Goal: Task Accomplishment & Management: Complete application form

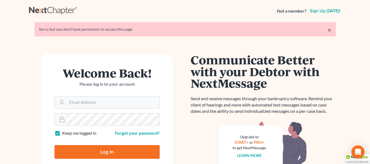
type input "[EMAIL_ADDRESS][DOMAIN_NAME]"
click at [81, 147] on input "Log In" at bounding box center [106, 152] width 105 height 14
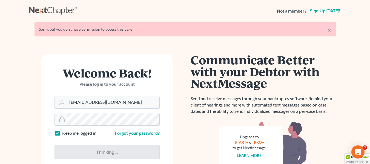
type input "Thinking..."
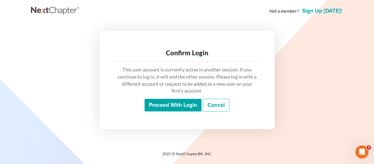
click at [170, 101] on input "Proceed with login" at bounding box center [172, 105] width 57 height 13
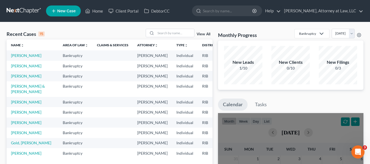
click at [92, 56] on td at bounding box center [112, 55] width 40 height 10
click at [65, 56] on td "Bankruptcy" at bounding box center [75, 55] width 34 height 10
click at [16, 57] on link "[PERSON_NAME]" at bounding box center [26, 55] width 30 height 5
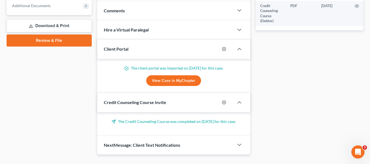
scroll to position [225, 0]
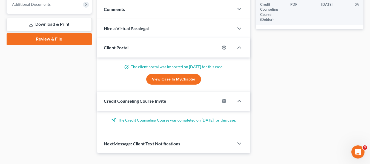
click at [67, 39] on link "Review & File" at bounding box center [49, 39] width 85 height 12
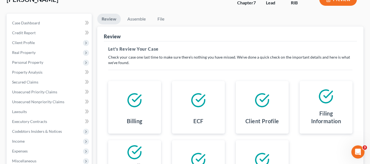
scroll to position [37, 0]
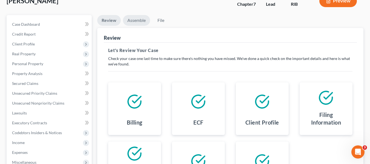
click at [138, 20] on link "Assemble" at bounding box center [136, 20] width 27 height 11
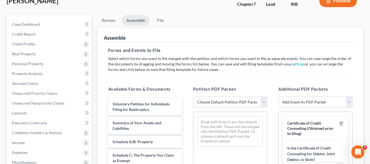
click at [262, 102] on select "Choose Default Petition PDF Packet Emergency Filing (Voluntary Petition and Cre…" at bounding box center [230, 102] width 74 height 11
select select "1"
click at [193, 97] on select "Choose Default Petition PDF Packet Emergency Filing (Voluntary Petition and Cre…" at bounding box center [230, 102] width 74 height 11
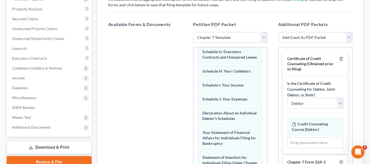
scroll to position [105, 0]
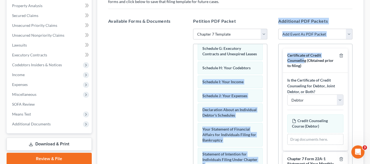
drag, startPoint x: 303, startPoint y: 60, endPoint x: 281, endPoint y: 68, distance: 23.0
click at [269, 67] on div "Available Forms & Documents Save New Filing Template Petition PDF Packet Choose…" at bounding box center [230, 106] width 255 height 186
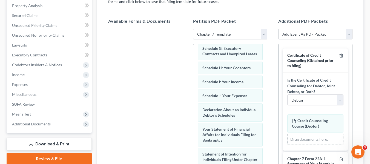
click at [324, 68] on div "Certificate of Credit Counseling (Obtained prior to filing)" at bounding box center [312, 60] width 50 height 15
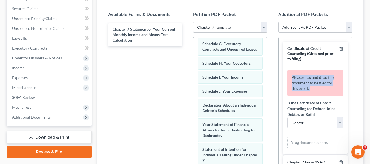
scroll to position [111, 0]
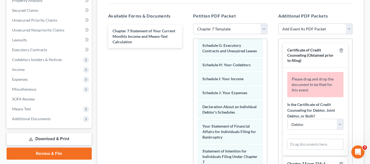
click at [327, 114] on label "Is the Certificate of Credit Counseling for Debtor, Joint Debtor, or Both?" at bounding box center [315, 110] width 56 height 17
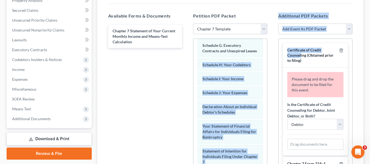
drag, startPoint x: 301, startPoint y: 54, endPoint x: 270, endPoint y: 55, distance: 30.7
click at [270, 55] on div "Available Forms & Documents Chapter 7 Statement of Your Current Monthly Income …" at bounding box center [230, 101] width 255 height 186
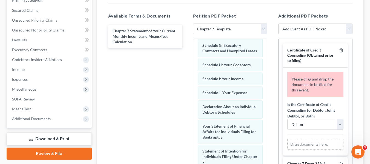
click at [298, 59] on span "Certificate of Credit Counseling (Obtained prior to filing)" at bounding box center [310, 55] width 46 height 15
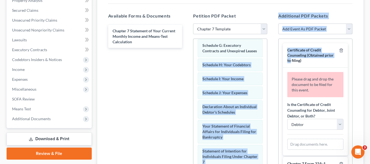
drag, startPoint x: 298, startPoint y: 59, endPoint x: 269, endPoint y: 59, distance: 28.7
click at [269, 59] on div "Available Forms & Documents Chapter 7 Statement of Your Current Monthly Income …" at bounding box center [230, 101] width 255 height 186
click at [292, 63] on div "Certificate of Credit Counseling (Obtained prior to filing)" at bounding box center [312, 55] width 50 height 15
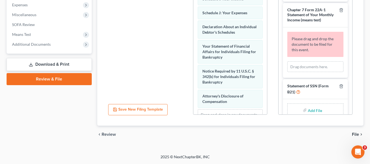
scroll to position [229, 0]
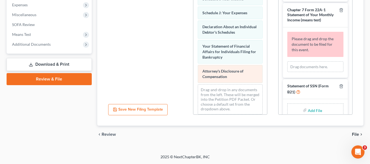
click at [228, 83] on div "Attorney's Disclosure of Compensation" at bounding box center [230, 74] width 65 height 18
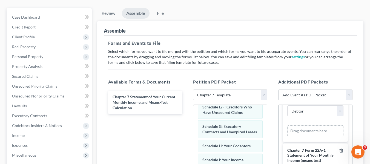
scroll to position [46, 0]
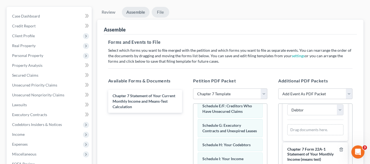
click at [160, 11] on link "File" at bounding box center [161, 12] width 18 height 11
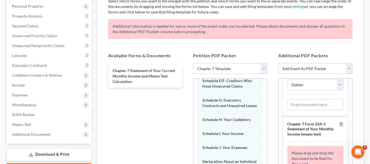
scroll to position [96, 0]
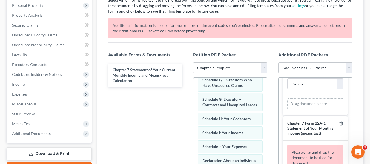
click at [316, 129] on span "Chapter 7 Form 22A-1 Statement of Your Monthly Income (means test)" at bounding box center [310, 128] width 46 height 15
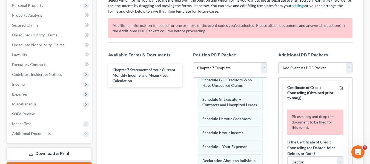
scroll to position [0, 0]
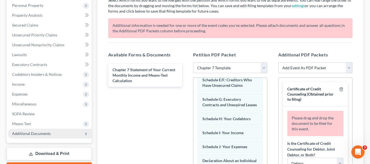
click at [62, 132] on span "Additional Documents" at bounding box center [50, 134] width 84 height 10
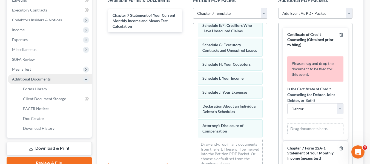
scroll to position [153, 0]
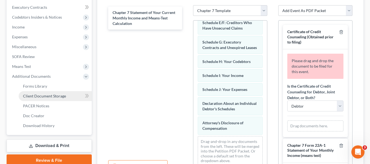
click at [29, 95] on span "Client Document Storage" at bounding box center [44, 96] width 43 height 5
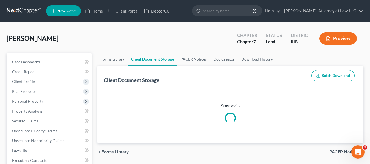
select select "0"
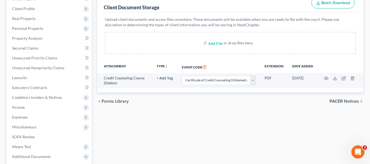
scroll to position [76, 0]
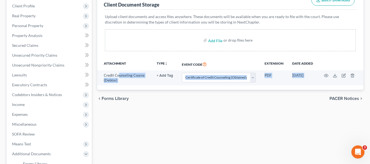
drag, startPoint x: 118, startPoint y: 75, endPoint x: 149, endPoint y: 102, distance: 40.9
click at [149, 102] on ui-view "Forms Library Client Document Storage PACER Notices Doc Creator Download Histor…" at bounding box center [230, 42] width 266 height 130
click at [247, 122] on div "Forms Library Client Document Storage PACER Notices Doc Creator Download Histor…" at bounding box center [229, 110] width 271 height 267
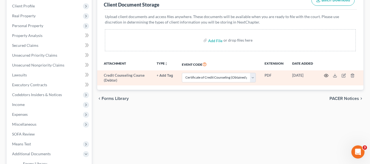
click at [326, 74] on icon "button" at bounding box center [326, 75] width 4 height 3
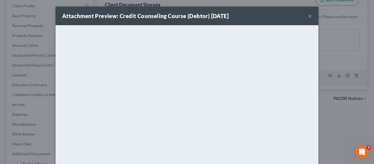
click at [308, 14] on button "×" at bounding box center [310, 16] width 4 height 7
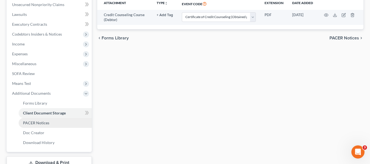
scroll to position [176, 0]
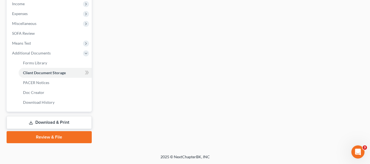
click at [51, 138] on link "Review & File" at bounding box center [49, 137] width 85 height 12
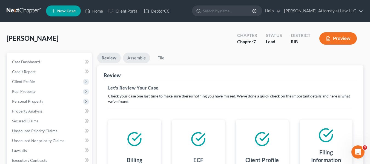
click at [141, 57] on link "Assemble" at bounding box center [136, 58] width 27 height 11
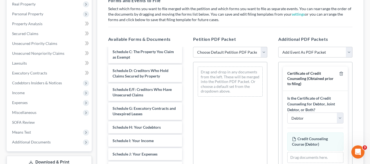
scroll to position [89, 0]
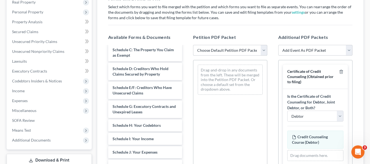
click at [263, 51] on select "Choose Default Petition PDF Packet Emergency Filing (Voluntary Petition and Cre…" at bounding box center [230, 50] width 74 height 11
select select "1"
click at [193, 45] on select "Choose Default Petition PDF Packet Emergency Filing (Voluntary Petition and Cre…" at bounding box center [230, 50] width 74 height 11
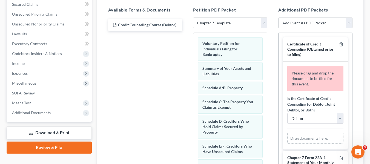
scroll to position [116, 0]
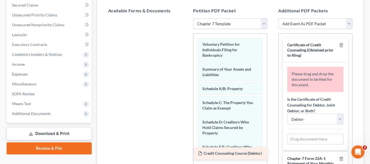
drag, startPoint x: 142, startPoint y: 26, endPoint x: 228, endPoint y: 154, distance: 154.1
click at [187, 18] on div "Credit Counseling Course (Debtor) Credit Counseling Course (Debtor)" at bounding box center [145, 18] width 83 height 0
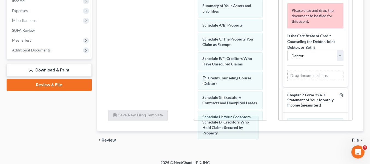
scroll to position [185, 0]
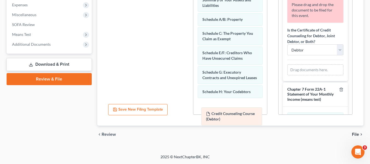
drag, startPoint x: 240, startPoint y: 78, endPoint x: 244, endPoint y: 119, distance: 41.5
click at [244, 119] on div "Credit Counseling Course (Debtor) Voluntary Petition for Individuals Filing for…" at bounding box center [230, 143] width 74 height 358
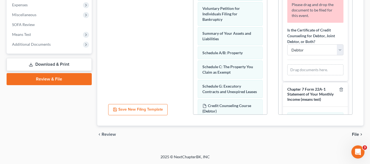
click at [268, 53] on div "Petition PDF Packet Choose Default Petition PDF Packet Emergency Filing (Volunt…" at bounding box center [229, 27] width 85 height 186
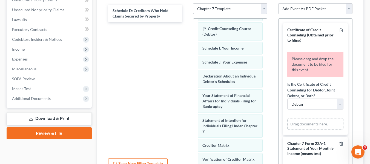
scroll to position [130, 0]
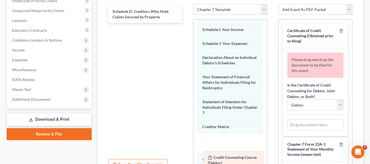
drag, startPoint x: 235, startPoint y: 36, endPoint x: 239, endPoint y: 158, distance: 122.1
click at [239, 158] on div "Credit Counseling Course (Debtor) Schedule H: Your Codebtors Schedule E/F: Cred…" at bounding box center [230, 67] width 74 height 358
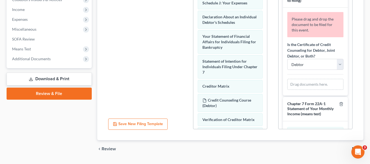
scroll to position [219, 0]
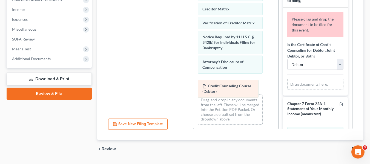
drag, startPoint x: 218, startPoint y: 16, endPoint x: 218, endPoint y: 85, distance: 68.9
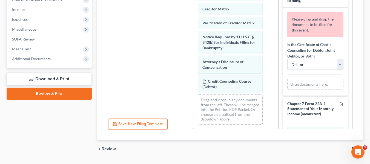
click at [314, 109] on span "Chapter 7 Form 22A-1 Statement of Your Monthly Income (means test)" at bounding box center [310, 108] width 46 height 15
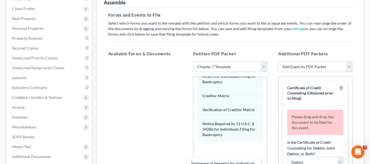
drag, startPoint x: 151, startPoint y: 73, endPoint x: 230, endPoint y: 168, distance: 123.0
click at [230, 164] on html "Home New Case Client Portal DebtorCC [PERSON_NAME], Attorney at Law, LLC [EMAIL…" at bounding box center [185, 101] width 370 height 349
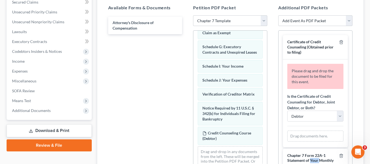
scroll to position [121, 0]
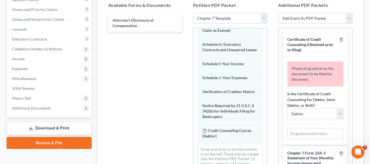
click at [267, 41] on div "Petition PDF Packet Choose Default Petition PDF Packet Emergency Filing (Volunt…" at bounding box center [229, 91] width 85 height 186
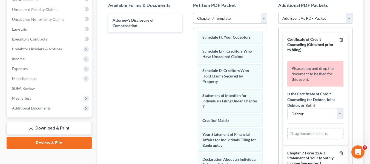
scroll to position [0, 0]
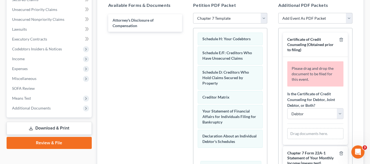
drag, startPoint x: 226, startPoint y: 97, endPoint x: 229, endPoint y: 167, distance: 70.1
click at [229, 164] on html "Home New Case Client Portal DebtorCC [PERSON_NAME], Attorney at Law, LLC [EMAIL…" at bounding box center [185, 53] width 370 height 349
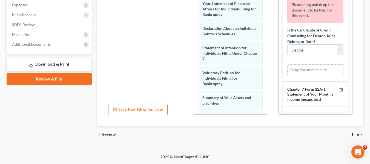
scroll to position [62, 0]
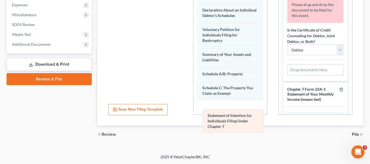
drag, startPoint x: 233, startPoint y: 35, endPoint x: 238, endPoint y: 122, distance: 86.6
click at [238, 122] on div "Statement of Intention for Individuals Filing Under Chapter 7 Schedule H: Your …" at bounding box center [230, 84] width 74 height 364
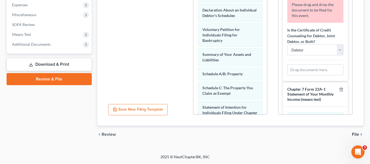
click at [264, 114] on div "Schedule H: Your Codebtors Schedule E/F: Creditors Who Have Unsecured Claims Sc…" at bounding box center [230, 39] width 74 height 150
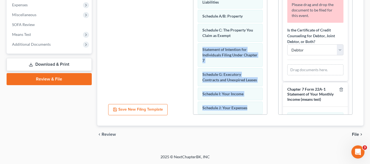
click at [264, 113] on div "Schedule H: Your Codebtors Schedule E/F: Creditors Who Have Unsecured Claims Sc…" at bounding box center [230, 39] width 74 height 150
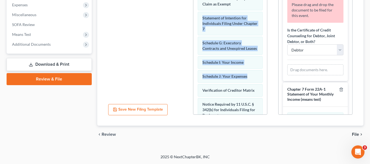
scroll to position [164, 0]
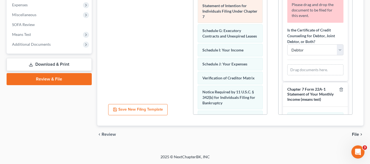
click at [234, 8] on div "Statement of Intention for Individuals Filing Under Chapter 7" at bounding box center [230, 11] width 65 height 24
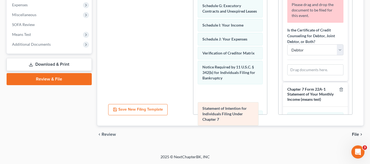
drag, startPoint x: 231, startPoint y: 8, endPoint x: 231, endPoint y: 111, distance: 102.6
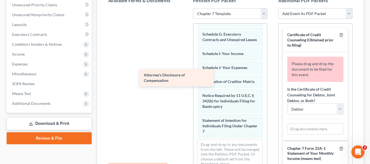
scroll to position [244, 0]
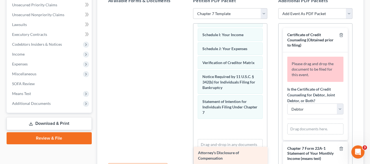
drag, startPoint x: 132, startPoint y: 19, endPoint x: 217, endPoint y: 157, distance: 161.9
click at [187, 8] on div "Attorney's Disclosure of Compensation Attorney's Disclosure of Compensation" at bounding box center [145, 8] width 83 height 0
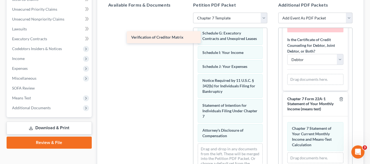
scroll to position [242, 0]
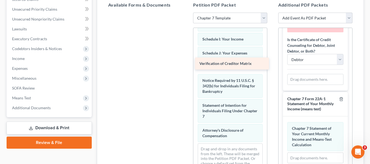
drag, startPoint x: 137, startPoint y: 19, endPoint x: 224, endPoint y: 63, distance: 97.0
click at [187, 13] on div "Verification of Creditor Matrix Verification of Creditor Matrix" at bounding box center [145, 13] width 83 height 0
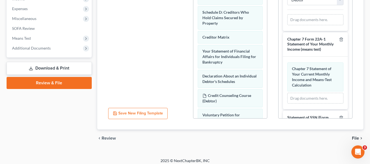
scroll to position [183, 0]
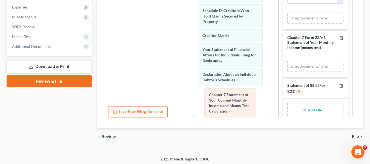
drag, startPoint x: 312, startPoint y: 74, endPoint x: 225, endPoint y: 97, distance: 89.9
click at [287, 72] on div "Chapter 7 Statement of Your Current Monthly Income and Means-Test Calculation A…" at bounding box center [315, 66] width 56 height 11
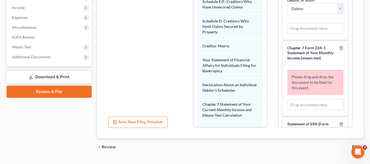
scroll to position [175, 0]
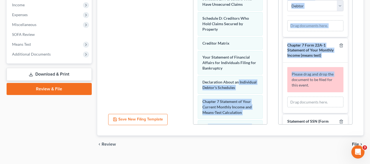
drag, startPoint x: 291, startPoint y: 86, endPoint x: 248, endPoint y: 75, distance: 44.7
click at [248, 75] on div "Available Forms & Documents Save New Filing Template Petition PDF Packet Choose…" at bounding box center [230, 37] width 255 height 186
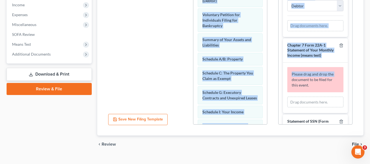
scroll to position [262, 0]
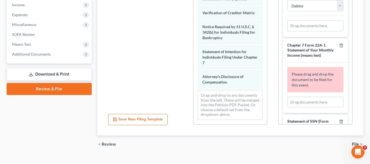
click at [171, 85] on div at bounding box center [145, 34] width 83 height 150
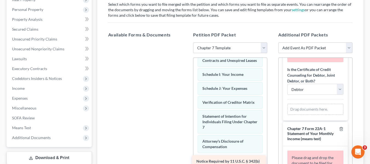
drag, startPoint x: 153, startPoint y: 51, endPoint x: 236, endPoint y: 163, distance: 139.3
click at [187, 42] on div "Notice Required by 11 U.S.C. § 342(b) for Individuals Filing for Bankruptcy Not…" at bounding box center [145, 42] width 83 height 0
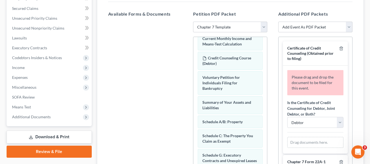
scroll to position [116, 0]
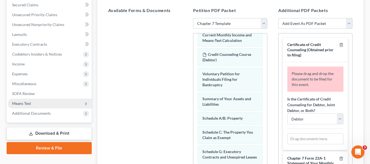
click at [85, 104] on icon at bounding box center [86, 104] width 4 height 4
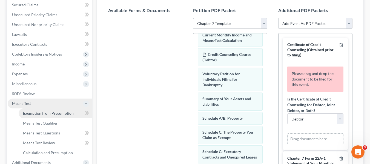
click at [69, 115] on link "Exemption from Presumption" at bounding box center [55, 113] width 73 height 10
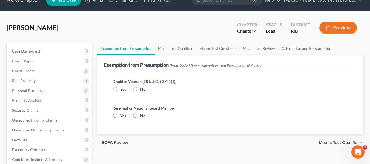
scroll to position [17, 0]
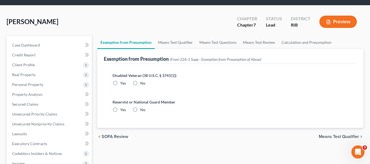
click at [140, 82] on label "No" at bounding box center [142, 82] width 5 height 5
click at [142, 82] on input "No" at bounding box center [144, 82] width 4 height 4
radio input "true"
click at [140, 109] on label "No" at bounding box center [142, 109] width 5 height 5
click at [142, 109] on input "No" at bounding box center [144, 109] width 4 height 4
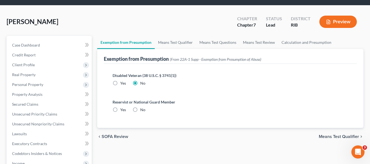
radio input "true"
click at [179, 43] on link "Means Test Qualifier" at bounding box center [175, 42] width 41 height 13
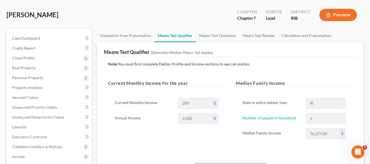
scroll to position [22, 0]
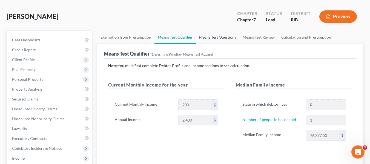
click at [216, 39] on link "Means Test Questions" at bounding box center [218, 37] width 44 height 13
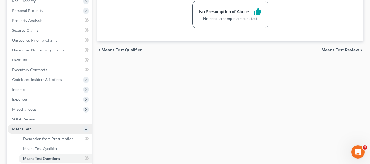
scroll to position [176, 0]
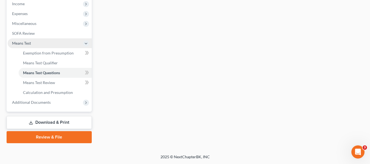
click at [67, 138] on link "Review & File" at bounding box center [49, 137] width 85 height 12
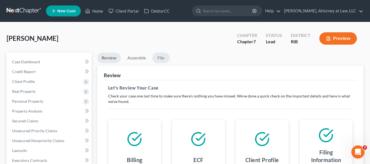
click at [164, 56] on link "File" at bounding box center [161, 58] width 18 height 11
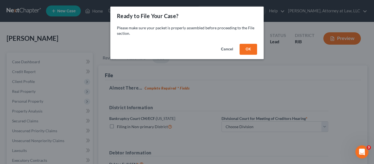
click at [250, 51] on button "OK" at bounding box center [248, 49] width 18 height 11
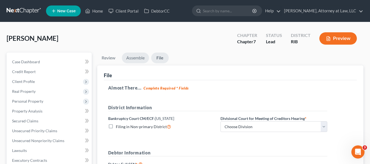
click at [136, 58] on link "Assemble" at bounding box center [135, 58] width 27 height 11
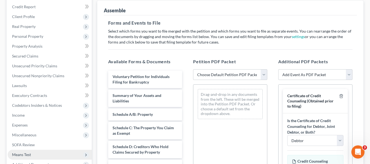
scroll to position [65, 0]
click at [264, 76] on select "Choose Default Petition PDF Packet Emergency Filing (Voluntary Petition and Cre…" at bounding box center [230, 74] width 74 height 11
select select "1"
click at [193, 69] on select "Choose Default Petition PDF Packet Emergency Filing (Voluntary Petition and Cre…" at bounding box center [230, 74] width 74 height 11
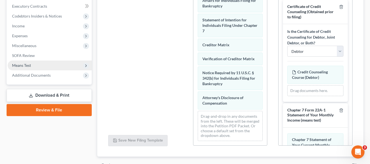
scroll to position [94, 0]
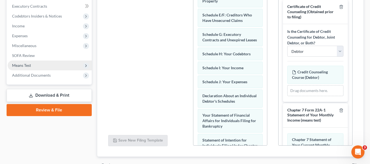
click at [310, 16] on span "Certificate of Credit Counseling (Obtained prior to filing)" at bounding box center [310, 11] width 46 height 15
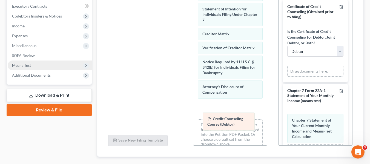
drag, startPoint x: 309, startPoint y: 76, endPoint x: 225, endPoint y: 123, distance: 96.6
click at [287, 77] on div "Credit Counseling Course (Debtor) Amended Credit Counseling Course (Debtor) Cre…" at bounding box center [315, 71] width 56 height 11
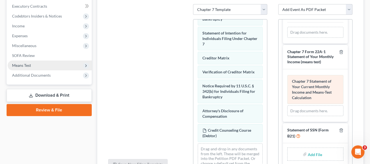
scroll to position [67, 0]
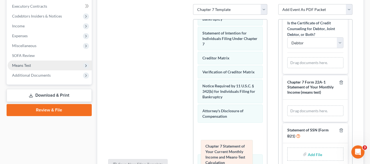
drag, startPoint x: 316, startPoint y: 84, endPoint x: 230, endPoint y: 149, distance: 108.2
click at [287, 116] on div "Chapter 7 Statement of Your Current Monthly Income and Means-Test Calculation A…" at bounding box center [315, 110] width 56 height 11
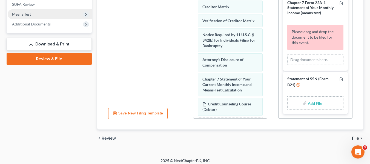
scroll to position [209, 0]
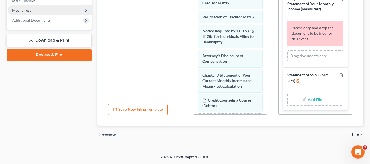
drag, startPoint x: 318, startPoint y: 81, endPoint x: 296, endPoint y: 83, distance: 22.8
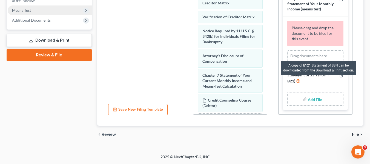
click at [297, 80] on icon at bounding box center [298, 80] width 4 height 5
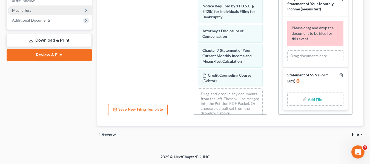
scroll to position [269, 0]
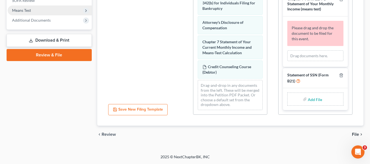
click at [306, 79] on div "Statement of SSN (Form B21)" at bounding box center [312, 78] width 50 height 11
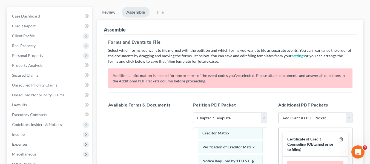
scroll to position [43, 0]
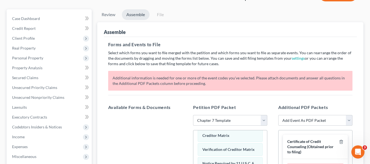
click at [159, 17] on link "File" at bounding box center [161, 14] width 18 height 11
click at [159, 18] on link "File" at bounding box center [161, 14] width 18 height 11
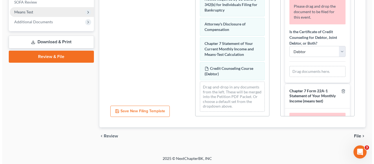
scroll to position [209, 0]
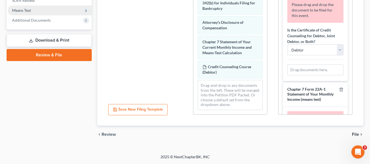
click at [151, 108] on button "Save New Filing Template" at bounding box center [137, 109] width 59 height 11
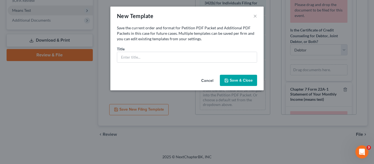
scroll to position [263, 0]
click at [184, 56] on input "text" at bounding box center [187, 57] width 140 height 10
type input "Chapter 7 Current"
click at [241, 78] on button "Save & Close" at bounding box center [238, 80] width 37 height 11
select select "2"
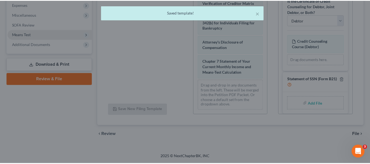
scroll to position [185, 0]
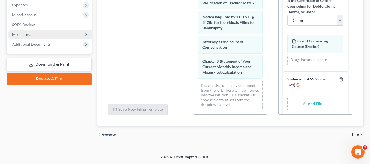
click at [358, 134] on span "File" at bounding box center [355, 134] width 7 height 4
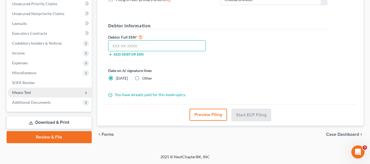
click at [178, 47] on input "text" at bounding box center [156, 45] width 97 height 11
type input "027-54-1012"
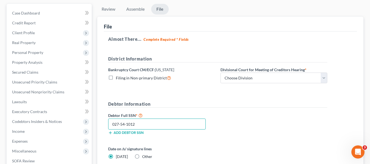
scroll to position [49, 0]
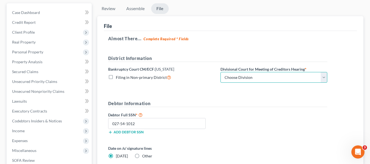
click at [324, 80] on select "Choose Division [GEOGRAPHIC_DATA]" at bounding box center [273, 77] width 107 height 11
click at [278, 99] on form "District Information Bankruptcy Court CM/ECF: [US_STATE] Filing in Non-primary …" at bounding box center [217, 115] width 219 height 120
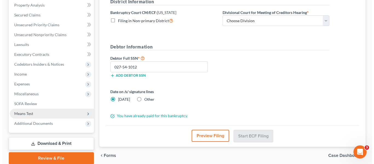
scroll to position [106, 0]
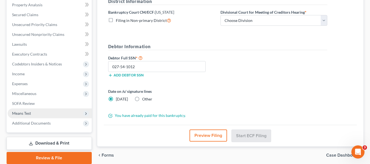
click at [142, 101] on label "Other" at bounding box center [147, 98] width 10 height 5
click at [144, 100] on input "Other" at bounding box center [146, 98] width 4 height 4
radio input "true"
radio input "false"
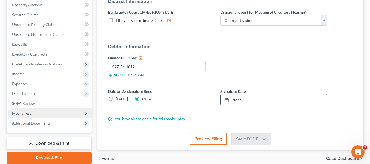
click at [251, 100] on link "None" at bounding box center [274, 99] width 106 height 10
click at [202, 138] on button "Preview Filing" at bounding box center [207, 139] width 37 height 12
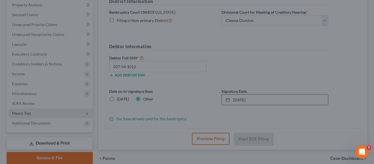
scroll to position [207, 0]
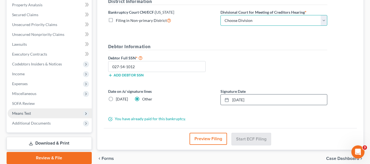
click at [325, 21] on select "Choose Division [GEOGRAPHIC_DATA]" at bounding box center [273, 20] width 107 height 11
select select "0"
click at [220, 15] on select "Choose Division [GEOGRAPHIC_DATA]" at bounding box center [273, 20] width 107 height 11
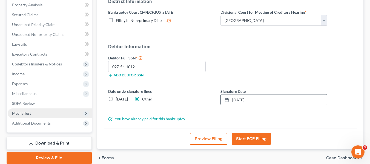
click at [253, 139] on button "Start ECF Filing" at bounding box center [250, 139] width 39 height 12
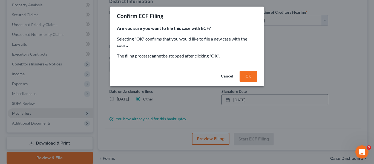
click at [248, 79] on button "OK" at bounding box center [248, 76] width 18 height 11
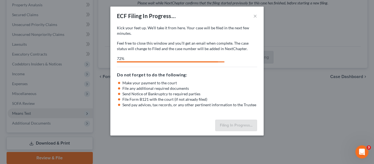
select select "0"
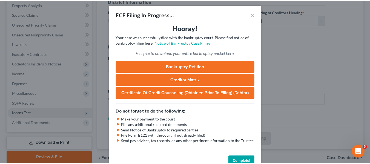
scroll to position [0, 0]
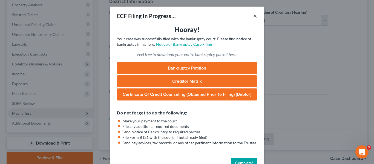
click at [254, 17] on button "×" at bounding box center [255, 16] width 4 height 7
